Goal: Use online tool/utility: Utilize a website feature to perform a specific function

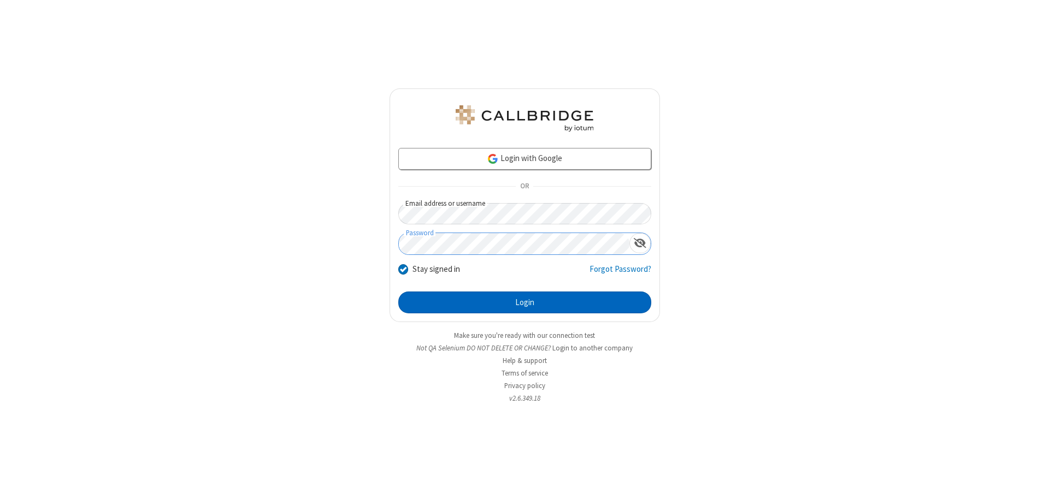
click at [524, 303] on button "Login" at bounding box center [524, 303] width 253 height 22
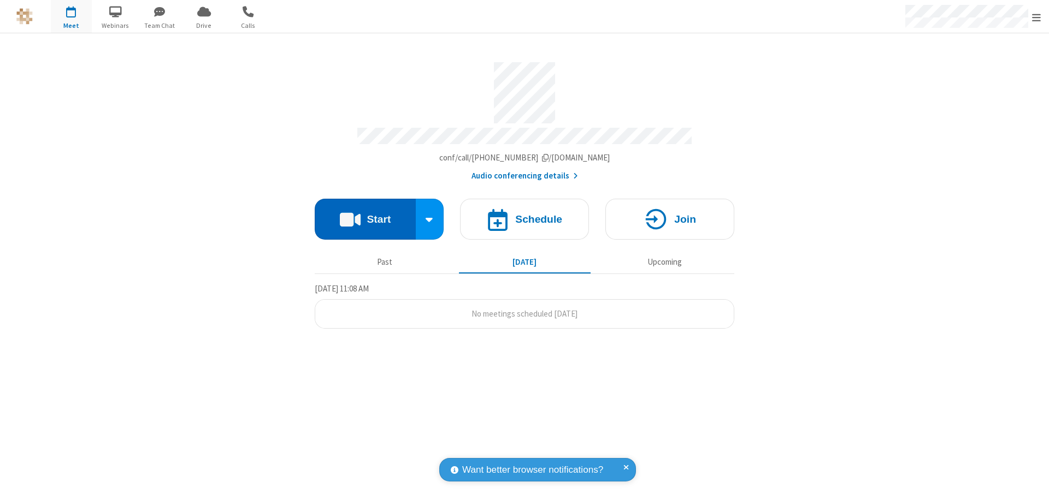
click at [365, 214] on button "Start" at bounding box center [365, 219] width 101 height 41
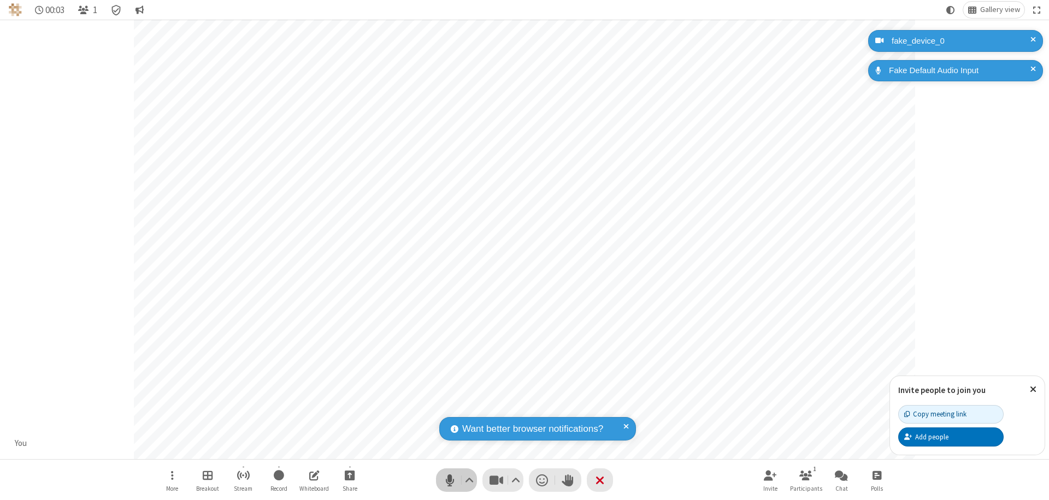
click at [450, 480] on span "Mute (⌘+Shift+A)" at bounding box center [449, 480] width 16 height 16
click at [450, 480] on span "Unmute (⌘+Shift+A)" at bounding box center [449, 480] width 16 height 16
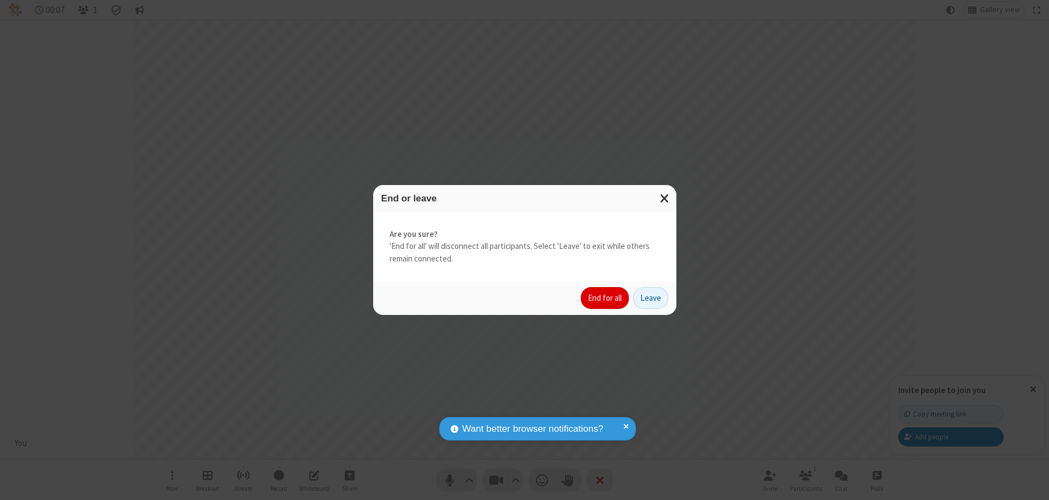
click at [605, 298] on button "End for all" at bounding box center [605, 298] width 48 height 22
